Goal: Task Accomplishment & Management: Use online tool/utility

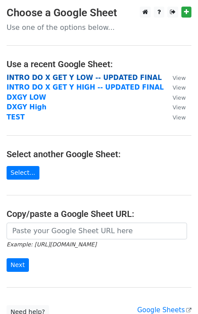
click at [96, 75] on strong "INTRO DO X GET Y LOW -- UPDATED FINAL" at bounding box center [84, 78] width 155 height 8
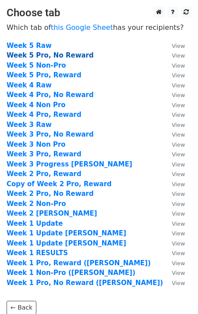
click at [73, 55] on strong "Week 5 Pro, No Reward" at bounding box center [50, 55] width 87 height 8
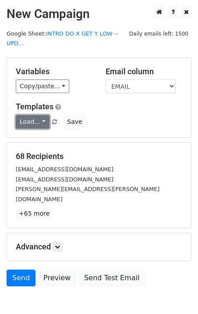
click at [36, 123] on link "Load..." at bounding box center [33, 122] width 34 height 14
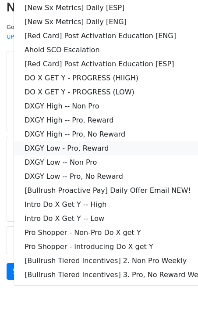
scroll to position [7, 0]
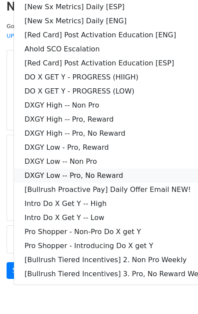
click at [117, 174] on link "DXGY Low -- Pro, No Reward" at bounding box center [119, 176] width 210 height 14
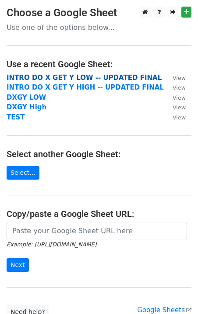
click at [92, 77] on strong "INTRO DO X GET Y LOW -- UPDATED FINAL" at bounding box center [84, 78] width 155 height 8
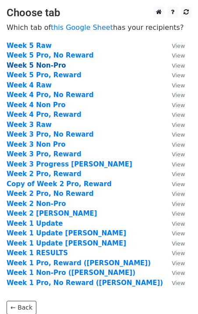
click at [54, 67] on strong "Week 5 Non-Pro" at bounding box center [37, 65] width 60 height 8
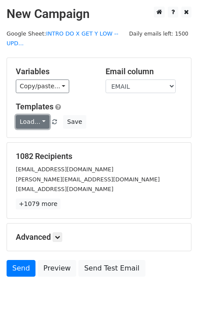
click at [38, 125] on link "Load..." at bounding box center [33, 122] width 34 height 14
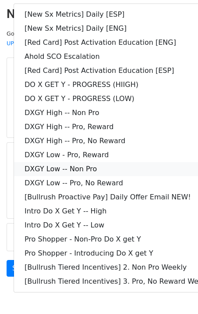
click at [86, 167] on link "DXGY Low -- Non Pro" at bounding box center [119, 169] width 210 height 14
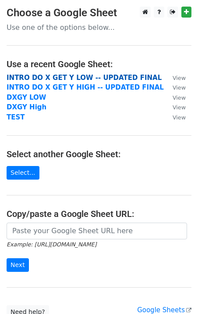
click at [93, 75] on strong "INTRO DO X GET Y LOW -- UPDATED FINAL" at bounding box center [84, 78] width 155 height 8
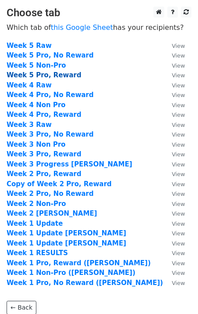
click at [66, 74] on strong "Week 5 Pro, Reward" at bounding box center [44, 75] width 75 height 8
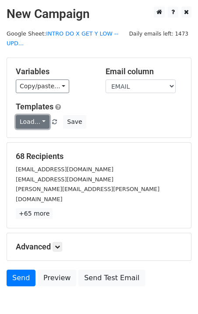
click at [39, 126] on link "Load..." at bounding box center [33, 122] width 34 height 14
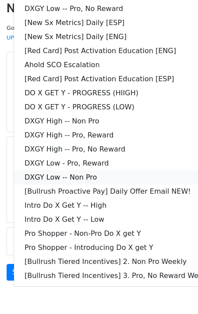
scroll to position [10, 0]
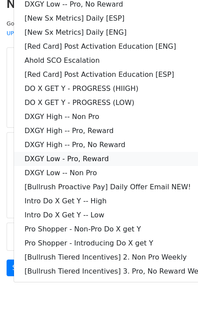
click at [120, 158] on link "DXGY Low - Pro, Reward" at bounding box center [119, 159] width 210 height 14
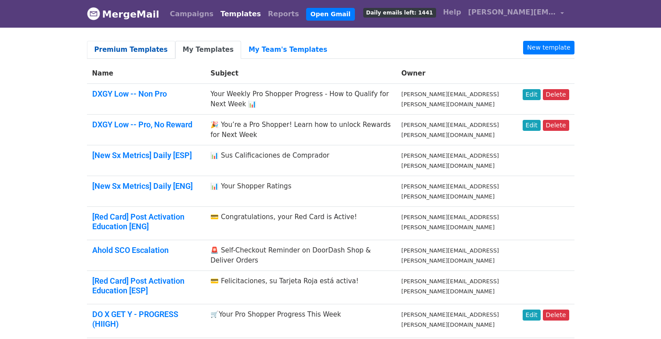
click at [148, 51] on link "Premium Templates" at bounding box center [131, 50] width 88 height 18
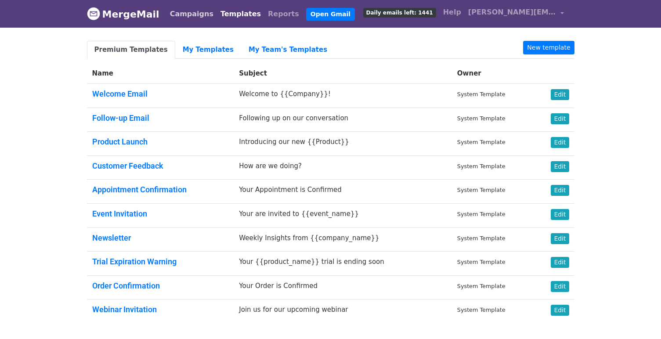
click at [182, 12] on link "Campaigns" at bounding box center [191, 14] width 50 height 18
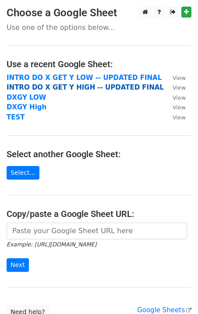
click at [32, 85] on strong "INTRO DO X GET Y HIGH -- UPDATED FINAL" at bounding box center [86, 87] width 158 height 8
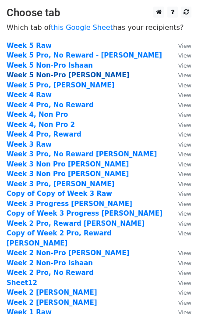
click at [66, 78] on strong "Week 5 Non-Pro [PERSON_NAME]" at bounding box center [68, 75] width 123 height 8
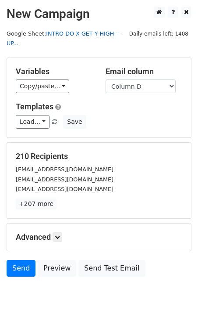
click at [102, 31] on link "INTRO DO X GET Y HIGH -- UP..." at bounding box center [64, 38] width 114 height 17
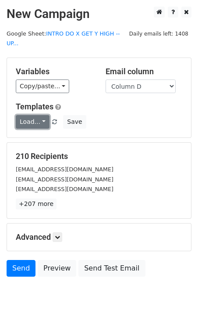
click at [36, 124] on link "Load..." at bounding box center [33, 122] width 34 height 14
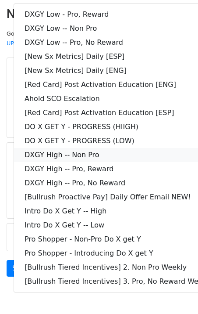
click at [98, 151] on link "DXGY High -- Non Pro" at bounding box center [119, 155] width 210 height 14
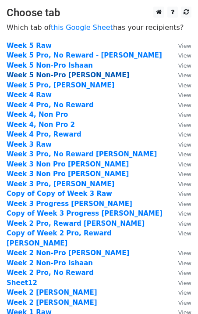
click at [79, 73] on strong "Week 5 Non-Pro [PERSON_NAME]" at bounding box center [68, 75] width 123 height 8
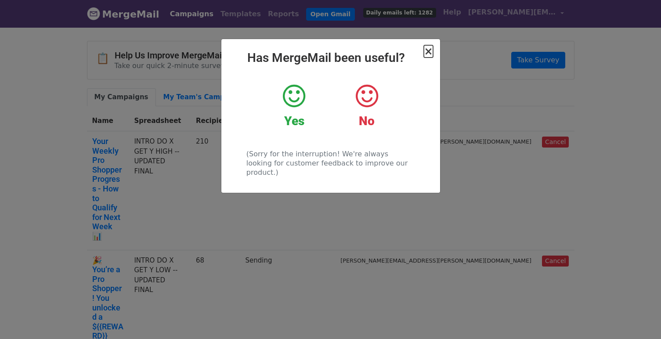
click at [427, 50] on span "×" at bounding box center [428, 51] width 9 height 12
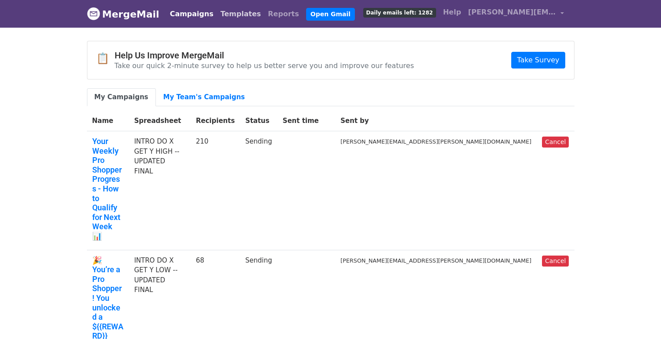
click at [217, 15] on link "Templates" at bounding box center [240, 14] width 47 height 18
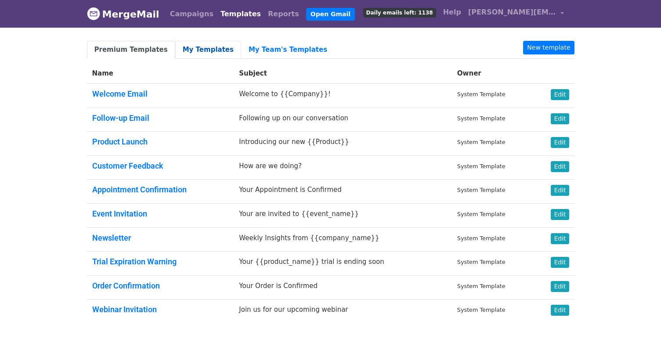
click at [207, 51] on link "My Templates" at bounding box center [208, 50] width 66 height 18
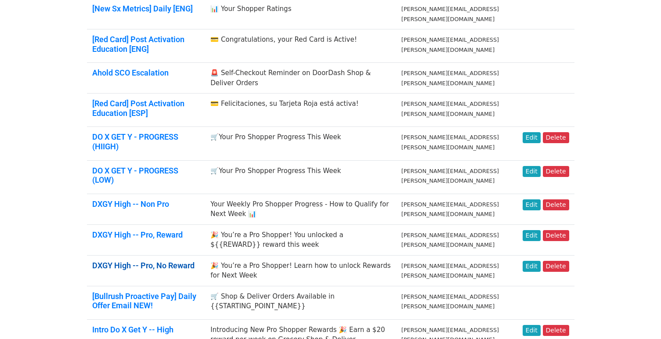
scroll to position [200, 0]
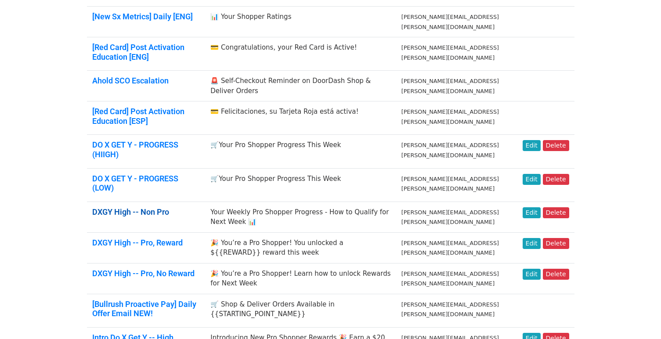
click at [160, 209] on link "DXGY High -- Non Pro" at bounding box center [130, 211] width 77 height 9
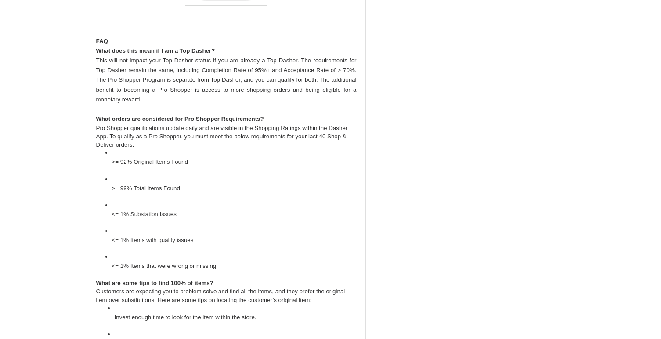
scroll to position [507, 0]
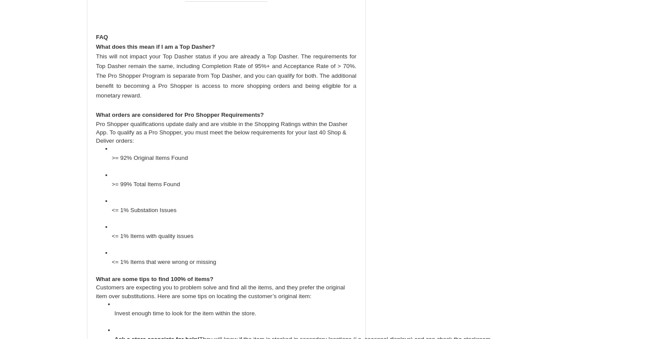
click at [111, 164] on ul ">= 92% Original Items Found >= 99% Total Items Found <= 1% Substation Issues <=…" at bounding box center [226, 209] width 260 height 130
click at [111, 157] on ul ">= 92% Original Items Found >= 99% Total Items Found <= 1% Substation Issues <=…" at bounding box center [226, 209] width 260 height 130
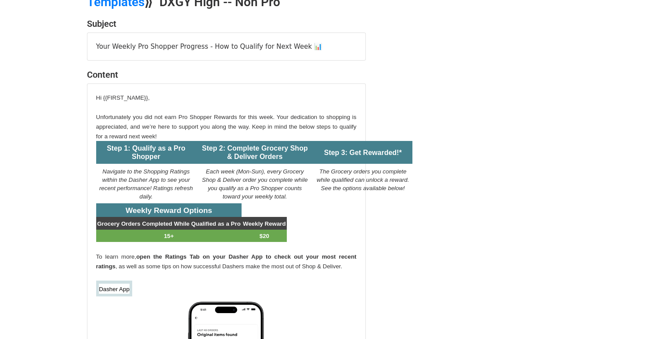
scroll to position [0, 0]
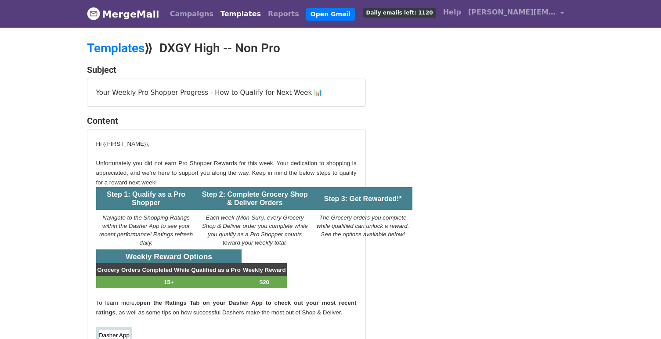
click at [128, 149] on p at bounding box center [226, 153] width 260 height 10
click at [143, 146] on span "Hi {{FIRST_NAME}}," at bounding box center [123, 143] width 54 height 7
click at [289, 97] on div "Your Weekly Pro Shopper Progress - How to Qualify for Next Week 📊" at bounding box center [226, 93] width 278 height 28
click at [313, 97] on div "Your Weekly Pro Shopper Progress - How to Qualify for Next Week 📊" at bounding box center [226, 93] width 278 height 28
click at [313, 96] on div "Your Weekly Pro Shopper Progress - How to Qualify for Next Week 📊" at bounding box center [226, 93] width 278 height 28
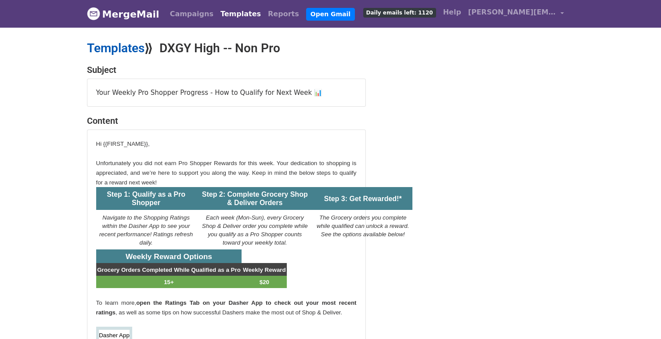
click at [128, 48] on link "Templates" at bounding box center [115, 48] width 57 height 14
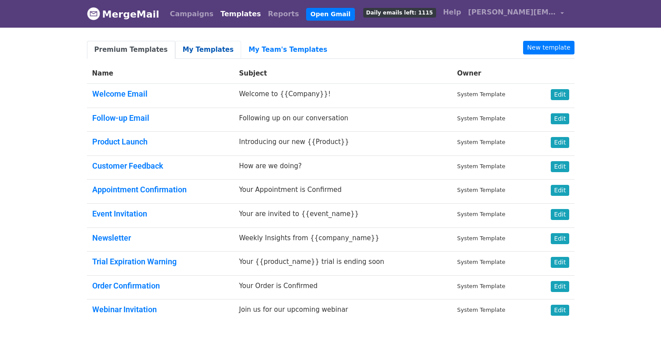
click at [179, 45] on link "My Templates" at bounding box center [208, 50] width 66 height 18
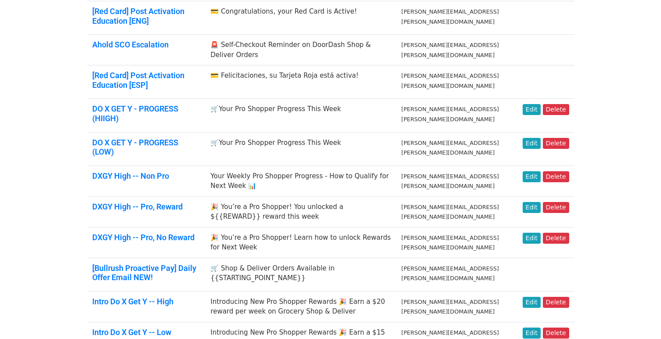
scroll to position [238, 0]
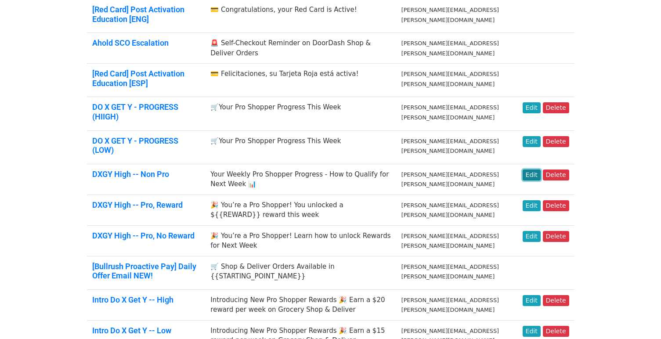
click at [534, 171] on link "Edit" at bounding box center [531, 174] width 18 height 11
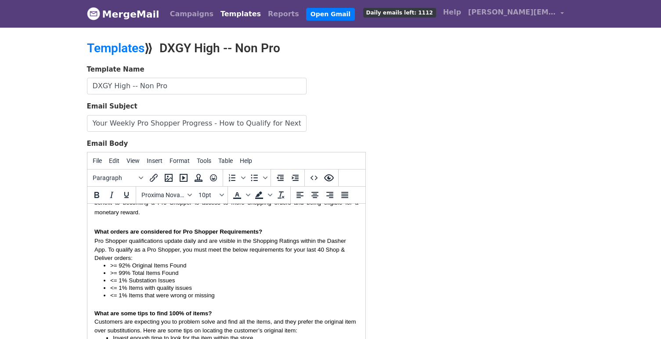
scroll to position [501, 0]
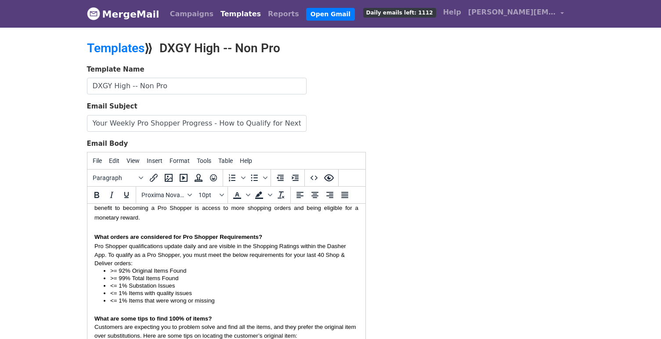
click at [109, 271] on ul ">= 92% Original Items Found >= 99% Total Items Found <= 1% Substation Issues <=…" at bounding box center [226, 285] width 264 height 37
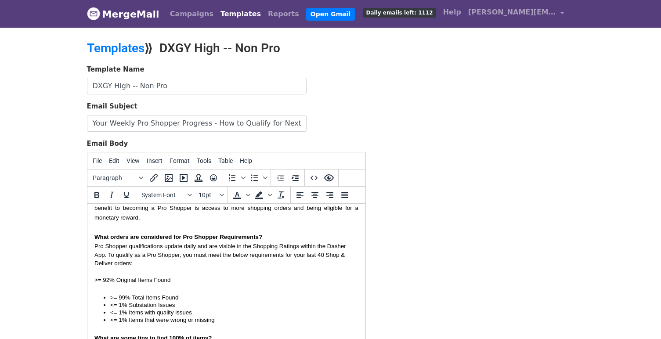
click at [109, 298] on ul ">= 99% Total Items Found <= 1% Substation Issues <= 1% Items with quality issue…" at bounding box center [226, 309] width 264 height 30
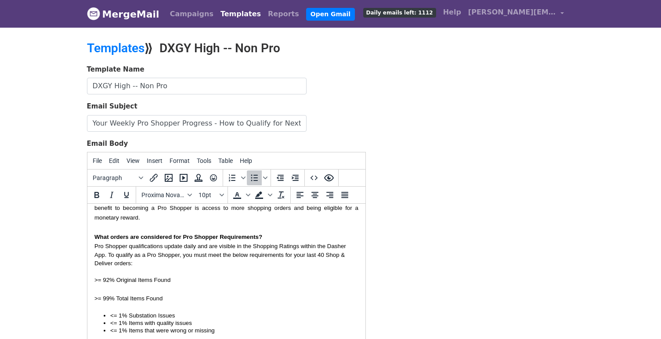
click at [108, 317] on ul "<= 1% Substation Issues <= 1% Items with quality issues <= 1% Items that were w…" at bounding box center [226, 323] width 264 height 22
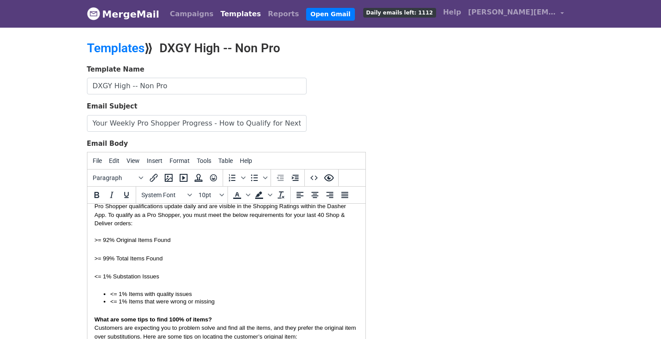
scroll to position [542, 0]
click at [108, 295] on ul "<= 1% Items with quality issues <= 1% Items that were wrong or missing" at bounding box center [226, 296] width 264 height 15
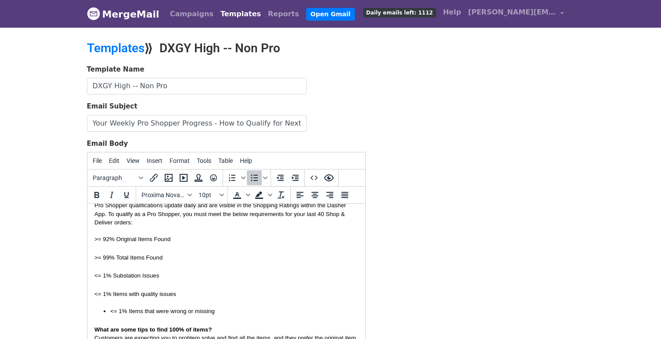
click at [109, 314] on ul "<= 1% Items that were wrong or missing" at bounding box center [226, 310] width 264 height 7
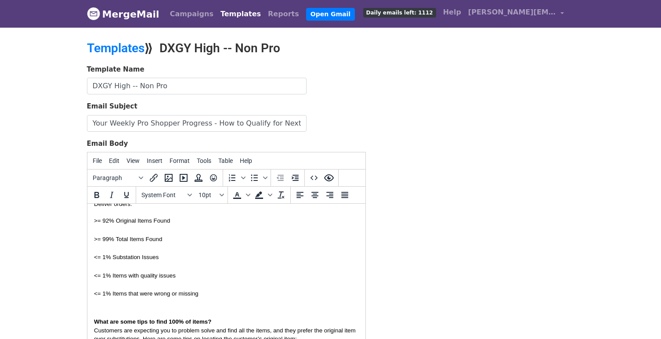
scroll to position [105, 0]
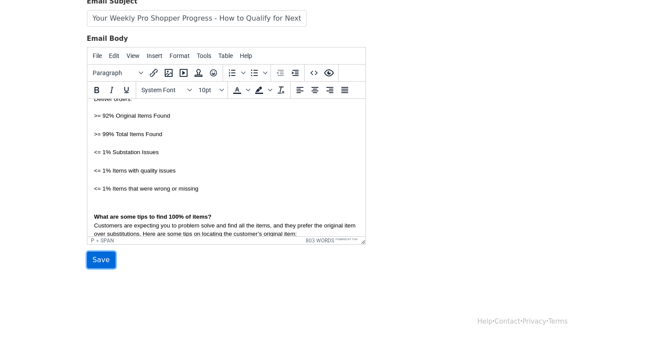
click at [102, 260] on input "Save" at bounding box center [101, 259] width 29 height 17
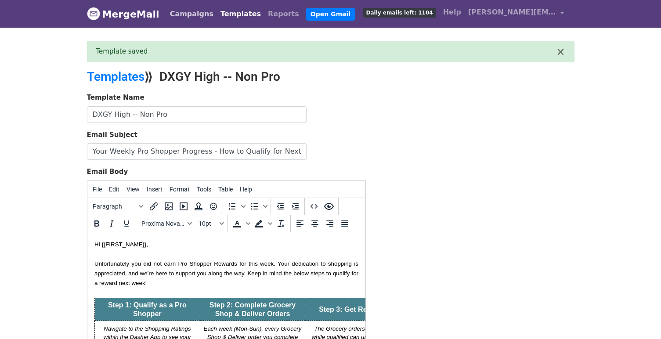
click at [191, 15] on link "Campaigns" at bounding box center [191, 14] width 50 height 18
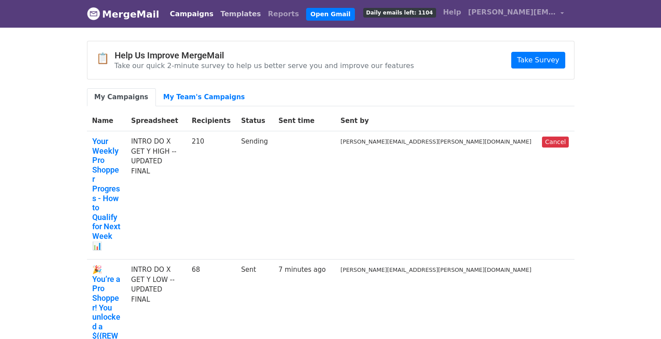
click at [218, 16] on link "Templates" at bounding box center [240, 14] width 47 height 18
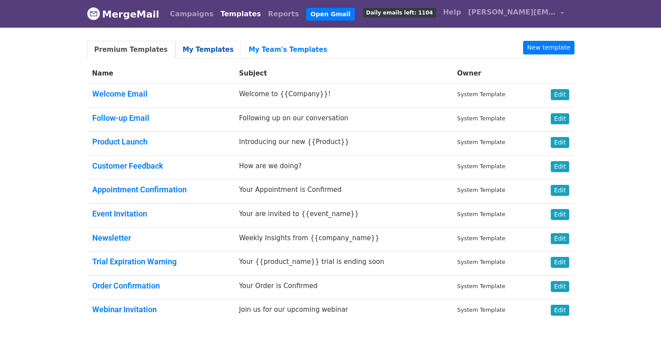
click at [194, 53] on link "My Templates" at bounding box center [208, 50] width 66 height 18
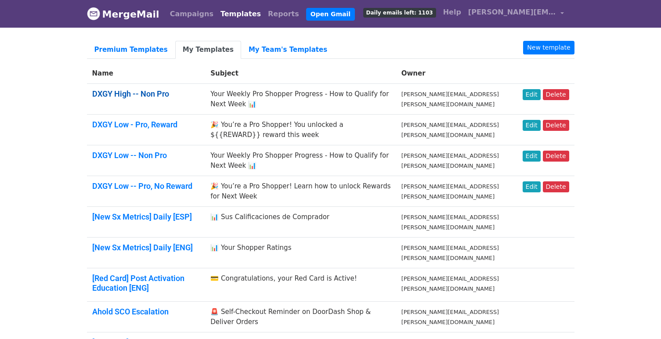
click at [158, 91] on link "DXGY High -- Non Pro" at bounding box center [130, 93] width 77 height 9
